Goal: Use online tool/utility

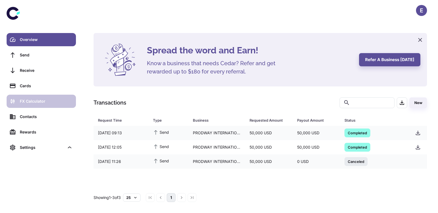
click at [40, 102] on div "FX Calculator" at bounding box center [46, 101] width 53 height 6
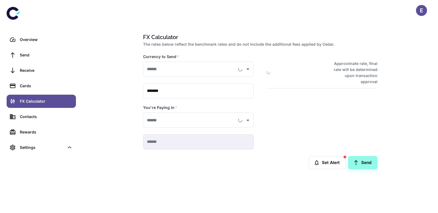
type input "**********"
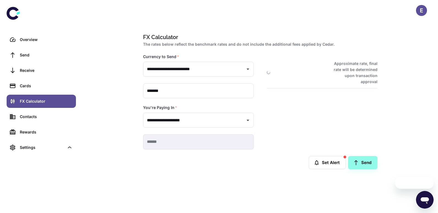
type input "**********"
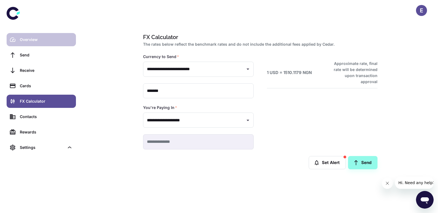
click at [43, 39] on div "Overview" at bounding box center [46, 40] width 53 height 6
